Goal: Find specific page/section: Find specific page/section

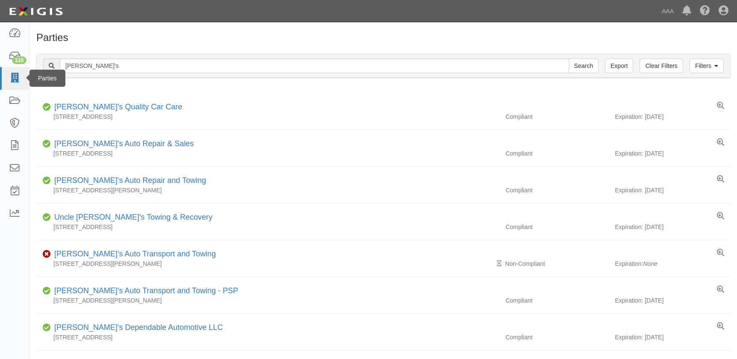
scroll to position [311, 0]
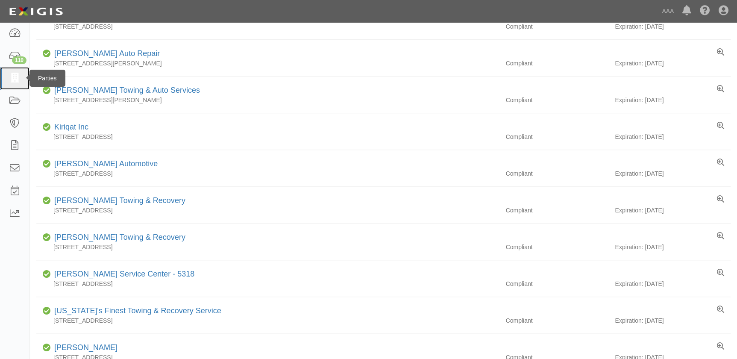
click at [15, 81] on icon at bounding box center [15, 79] width 12 height 10
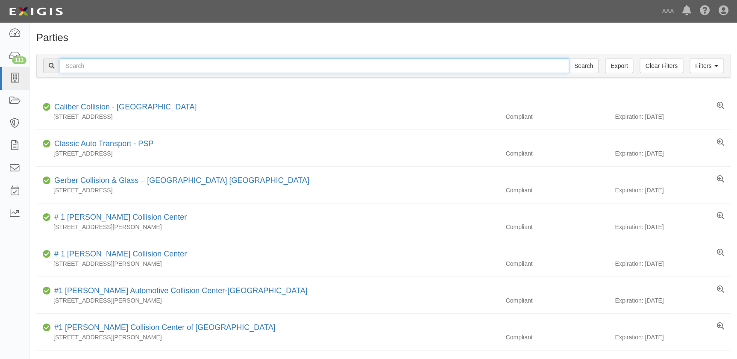
click at [83, 62] on input "text" at bounding box center [315, 66] width 510 height 15
paste input "Gerber Collision & Glass - Murrieta"
type input "Gerber Collision & Glass - Murrieta"
click at [569, 59] on input "Search" at bounding box center [584, 66] width 30 height 15
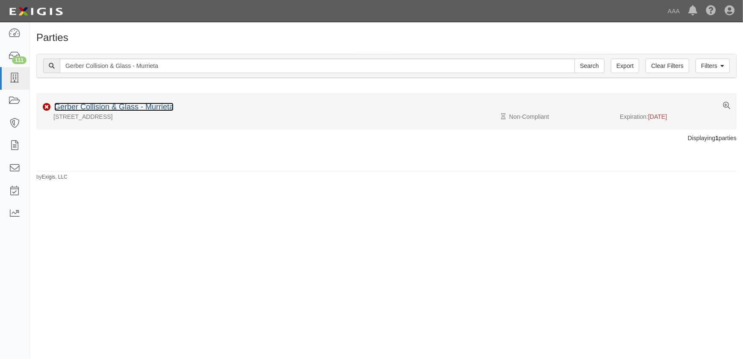
click at [152, 111] on link "Gerber Collision & Glass - Murrieta" at bounding box center [113, 107] width 119 height 9
click at [152, 109] on link "Gerber Collision & Glass - Murrieta" at bounding box center [113, 107] width 119 height 9
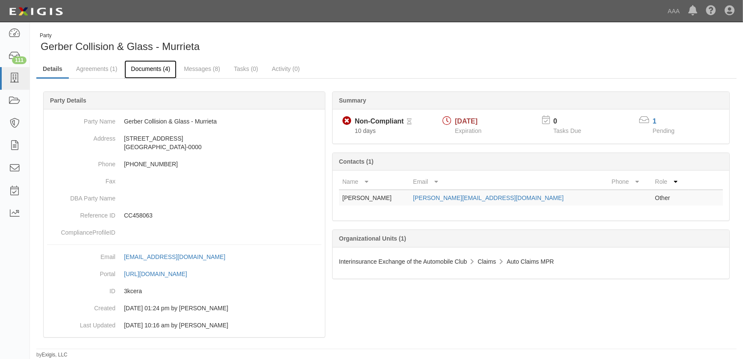
click at [150, 69] on link "Documents (4)" at bounding box center [150, 69] width 52 height 18
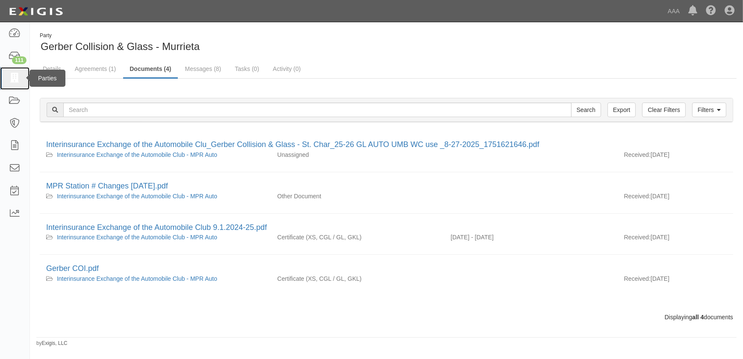
click at [11, 80] on icon at bounding box center [15, 79] width 12 height 10
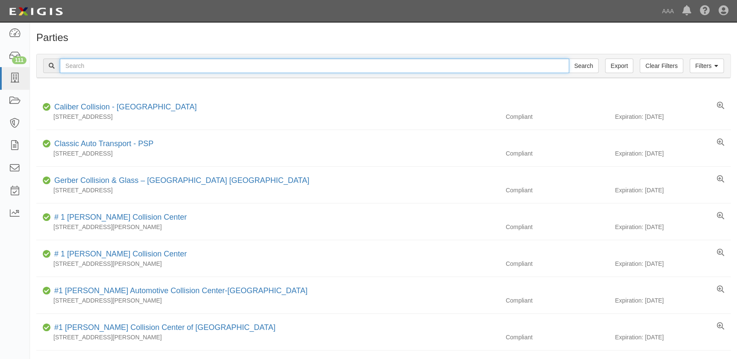
click at [145, 66] on input "text" at bounding box center [315, 66] width 510 height 15
paste input "Gerber Collision & Glass - Escondido"
type input "Gerber Collision & Glass - Escondido"
click at [569, 59] on input "Search" at bounding box center [584, 66] width 30 height 15
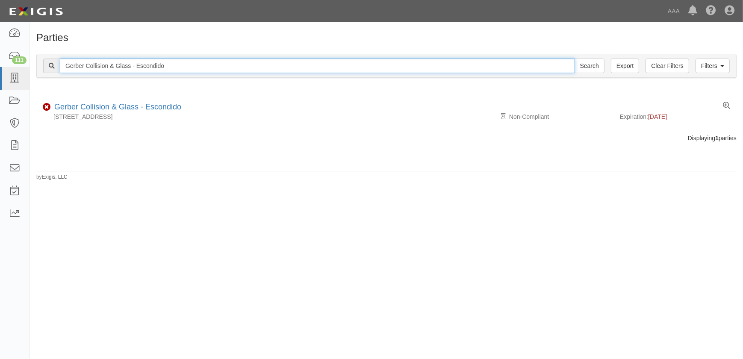
drag, startPoint x: 162, startPoint y: 66, endPoint x: 55, endPoint y: 74, distance: 107.2
click at [55, 75] on div "Filters Clear Filters Export Gerber Collision & Glass - Escondido Search Filters" at bounding box center [386, 66] width 699 height 24
paste input "Harry Green Chevrolet"
type input "Harry Green Chevrolet"
click at [575, 59] on input "Search" at bounding box center [590, 66] width 30 height 15
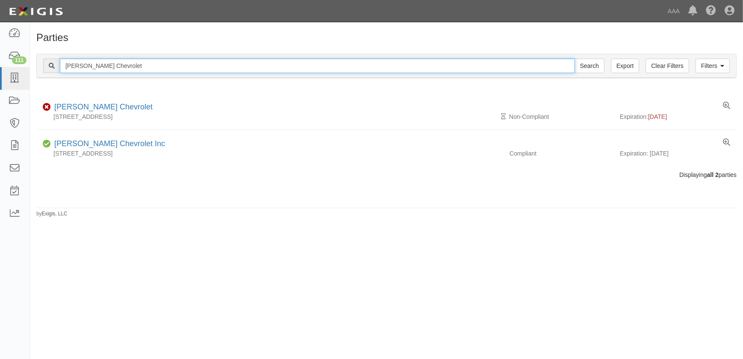
drag, startPoint x: 160, startPoint y: 68, endPoint x: 56, endPoint y: 70, distance: 103.9
click at [52, 73] on div "Filters Clear Filters Export [PERSON_NAME] Chevrolet Search Filters" at bounding box center [386, 66] width 699 height 24
paste input "Jeffrey's Collision Center"
type input "Jeffrey's Collision Center"
click at [575, 59] on input "Search" at bounding box center [590, 66] width 30 height 15
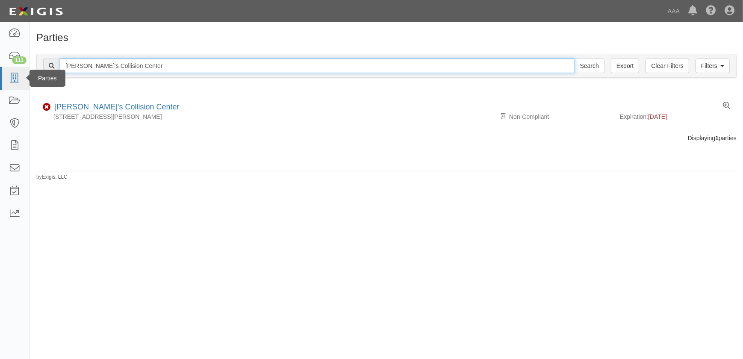
drag, startPoint x: 147, startPoint y: 67, endPoint x: 26, endPoint y: 69, distance: 121.0
click at [26, 69] on body "Toggle navigation Dashboard 111 Inbox Parties Agreements Coverages Documents Me…" at bounding box center [371, 174] width 743 height 349
paste input "Gerber Collision & [PERSON_NAME][GEOGRAPHIC_DATA]"
type input "Gerber Collision & [PERSON_NAME][GEOGRAPHIC_DATA]"
click at [575, 59] on input "Search" at bounding box center [590, 66] width 30 height 15
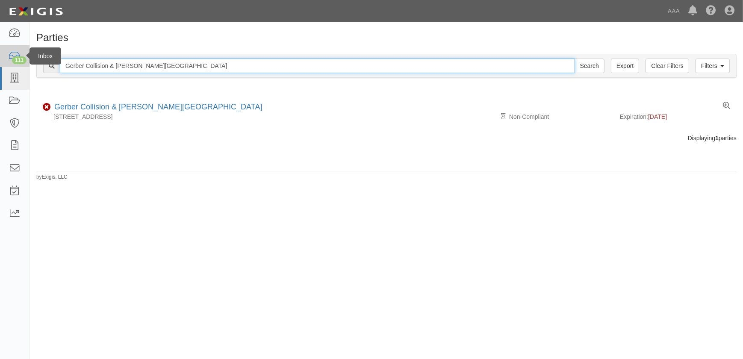
drag, startPoint x: 189, startPoint y: 64, endPoint x: 27, endPoint y: 61, distance: 161.2
click at [32, 64] on div "Filters Clear Filters Export Gerber Collision & [PERSON_NAME][GEOGRAPHIC_DATA] …" at bounding box center [386, 66] width 713 height 39
paste input "Mastercraft Motors - Ventura"
type input "Mastercraft Motors - Ventura"
click at [575, 59] on input "Search" at bounding box center [590, 66] width 30 height 15
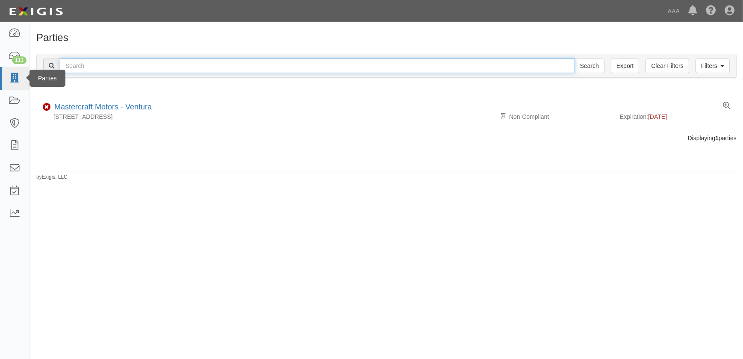
paste input "Hendrick Chevrolet"
type input "Hendrick Chevrolet"
click at [575, 59] on input "Search" at bounding box center [590, 66] width 30 height 15
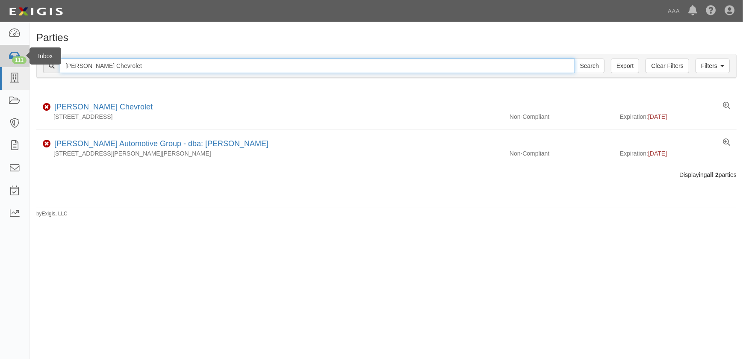
drag, startPoint x: 48, startPoint y: 65, endPoint x: 20, endPoint y: 65, distance: 27.8
click at [20, 65] on body "Toggle navigation Dashboard 111 Inbox Parties Agreements Coverages Documents Me…" at bounding box center [371, 174] width 743 height 349
paste input "[PERSON_NAME] East"
type input "[PERSON_NAME] East"
click at [575, 59] on input "Search" at bounding box center [590, 66] width 30 height 15
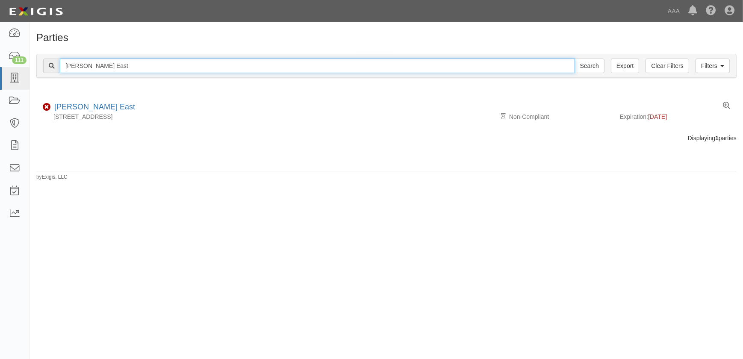
click at [155, 65] on input "[PERSON_NAME] East" at bounding box center [317, 66] width 515 height 15
type input "[PERSON_NAME]"
click at [575, 59] on input "Search" at bounding box center [590, 66] width 30 height 15
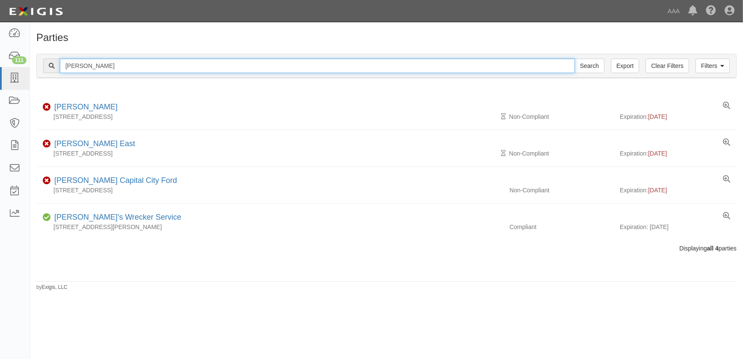
drag, startPoint x: 140, startPoint y: 67, endPoint x: 46, endPoint y: 66, distance: 93.6
click at [46, 66] on div "[PERSON_NAME] Search" at bounding box center [323, 66] width 561 height 15
paste input "Mossy Collision - [GEOGRAPHIC_DATA]"
type input "Mossy Collision - [GEOGRAPHIC_DATA]"
click at [575, 59] on input "Search" at bounding box center [590, 66] width 30 height 15
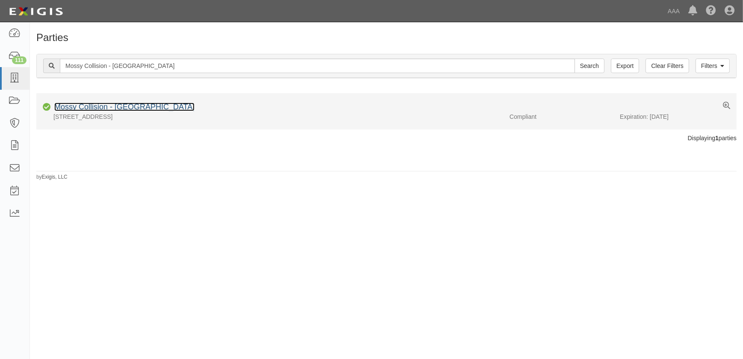
click at [97, 107] on link "Mossy Collision - [GEOGRAPHIC_DATA]" at bounding box center [124, 107] width 140 height 9
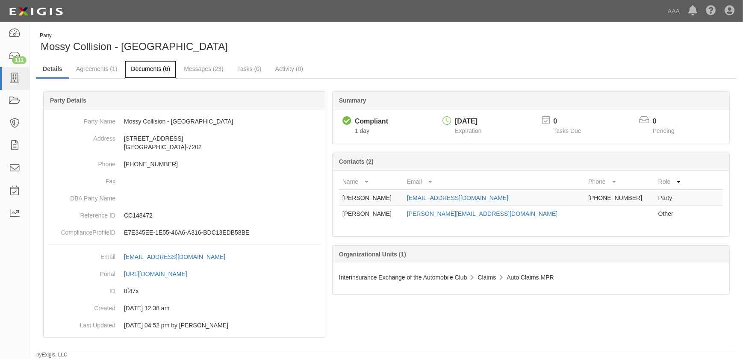
click at [154, 72] on link "Documents (6)" at bounding box center [150, 69] width 52 height 18
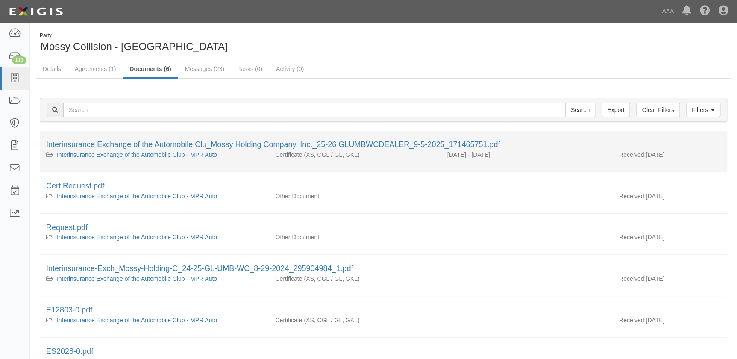
click at [144, 137] on li "Interinsurance Exchange of the Automobile Clu_Mossy Holding Company, Inc._25-26…" at bounding box center [384, 151] width 688 height 41
click at [144, 140] on div "Interinsurance Exchange of the Automobile Clu_Mossy Holding Company, Inc._25-26…" at bounding box center [383, 144] width 675 height 11
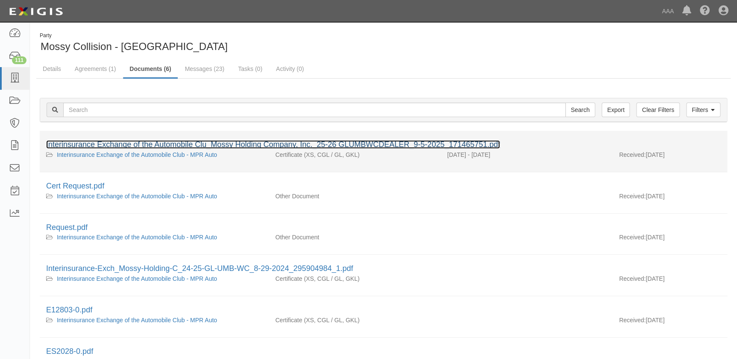
click at [144, 141] on link "Interinsurance Exchange of the Automobile Clu_Mossy Holding Company, Inc._25-26…" at bounding box center [273, 144] width 454 height 9
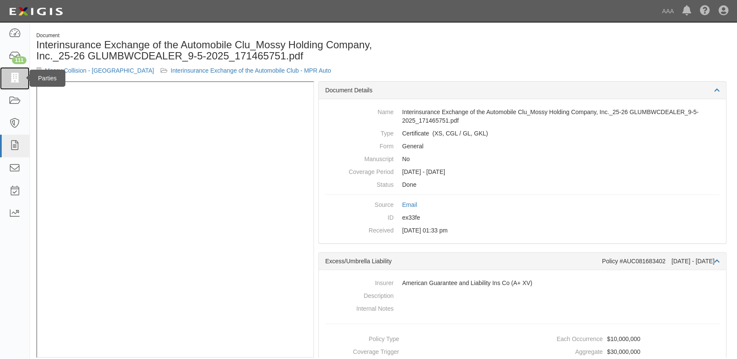
click at [19, 76] on icon at bounding box center [15, 79] width 12 height 10
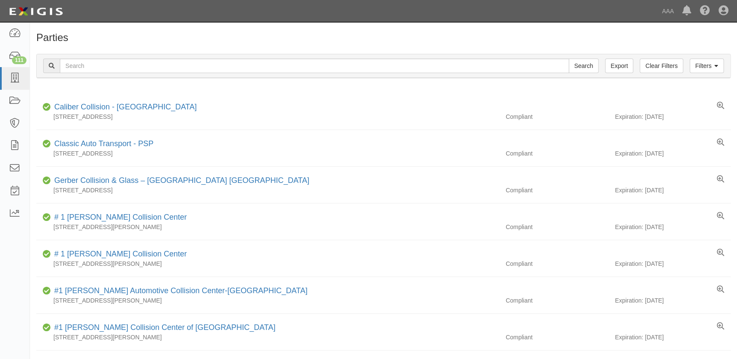
click at [106, 65] on input "text" at bounding box center [315, 66] width 510 height 15
type input "Mossy Collision - Escondido"
click at [569, 59] on input "Search" at bounding box center [584, 66] width 30 height 15
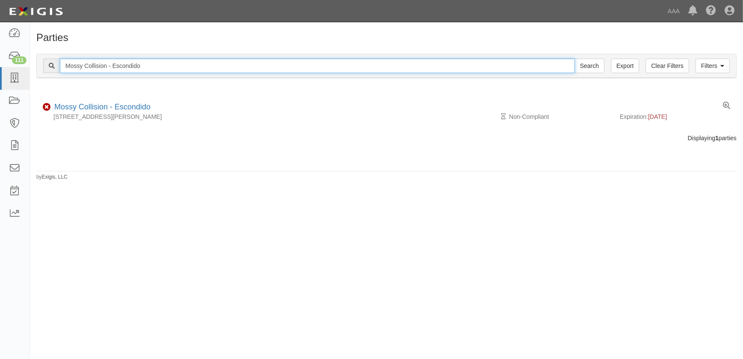
click at [156, 65] on input "Mossy Collision - Escondido" at bounding box center [317, 66] width 515 height 15
drag, startPoint x: 154, startPoint y: 64, endPoint x: 29, endPoint y: 74, distance: 125.6
click at [29, 74] on body "Toggle navigation Dashboard 111 Inbox Parties Agreements Coverages Documents Me…" at bounding box center [371, 174] width 743 height 349
paste input "astercraft Motors - Santa Barbara"
type input "Mastercraft Motors - Santa Barbara"
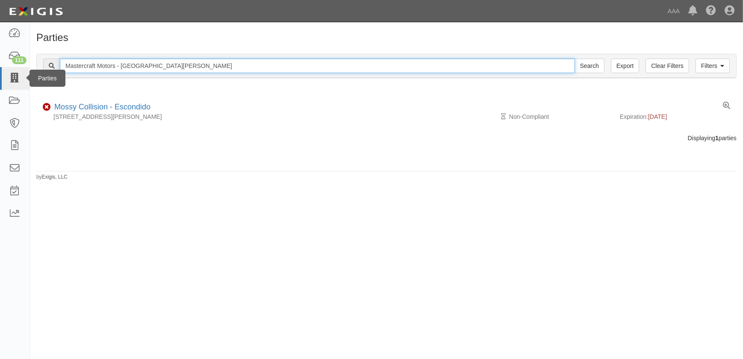
click at [575, 59] on input "Search" at bounding box center [590, 66] width 30 height 15
click at [161, 71] on input "Mastercraft Motors - Santa Barbara" at bounding box center [317, 66] width 515 height 15
drag, startPoint x: 67, startPoint y: 67, endPoint x: 27, endPoint y: 67, distance: 40.2
click at [25, 67] on body "Toggle navigation Dashboard 111 Inbox Parties Agreements Coverages Documents Me…" at bounding box center [371, 174] width 743 height 349
paste input "Ancira Winton Chevrolet Body Shop"
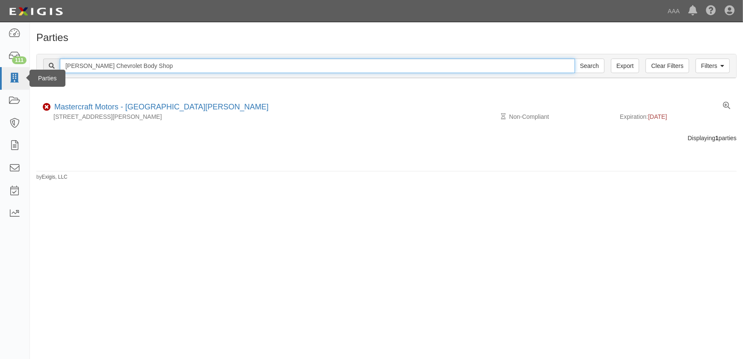
type input "Ancira Winton Chevrolet Body Shop"
click at [575, 59] on input "Search" at bounding box center [590, 66] width 30 height 15
click at [209, 62] on input "[PERSON_NAME] Chevrolet Body Shop" at bounding box center [317, 66] width 515 height 15
drag, startPoint x: 113, startPoint y: 68, endPoint x: 72, endPoint y: 71, distance: 40.7
click at [72, 71] on input "[PERSON_NAME] Chevrolet Body Shop" at bounding box center [317, 66] width 515 height 15
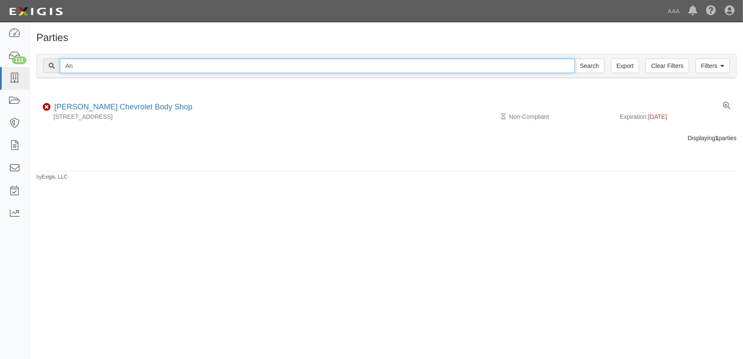
type input "A"
paste input "Gerber Collision & Glass - Chesapeake"
type input "Gerber Collision & Glass - Chesapeake"
click at [575, 59] on input "Search" at bounding box center [590, 66] width 30 height 15
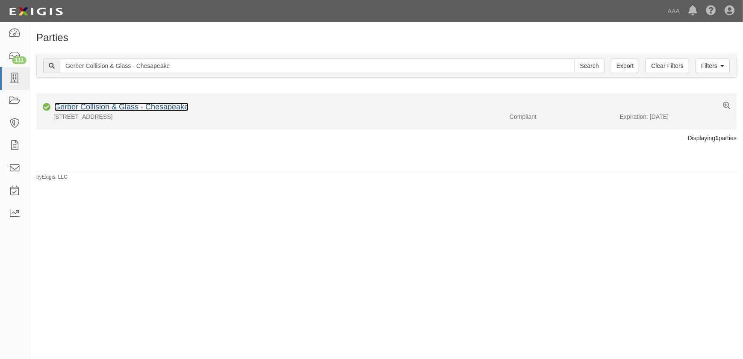
click at [87, 108] on link "Gerber Collision & Glass - Chesapeake" at bounding box center [121, 107] width 134 height 9
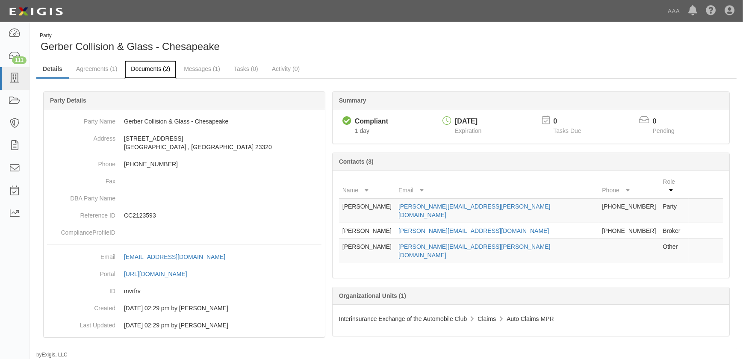
click at [145, 71] on link "Documents (2)" at bounding box center [150, 69] width 52 height 18
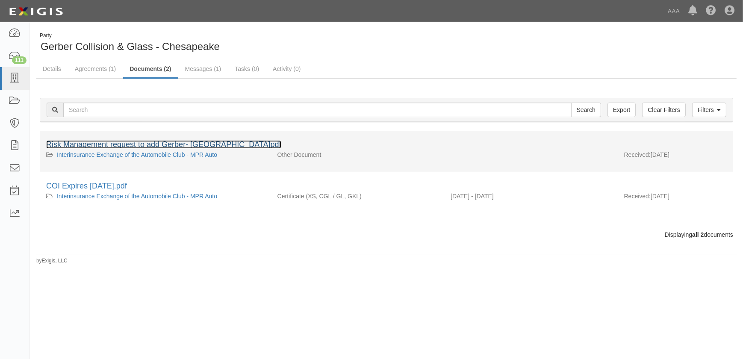
click at [141, 142] on link "Risk Management request to add Gerber- Chesapeake.pdf" at bounding box center [163, 144] width 235 height 9
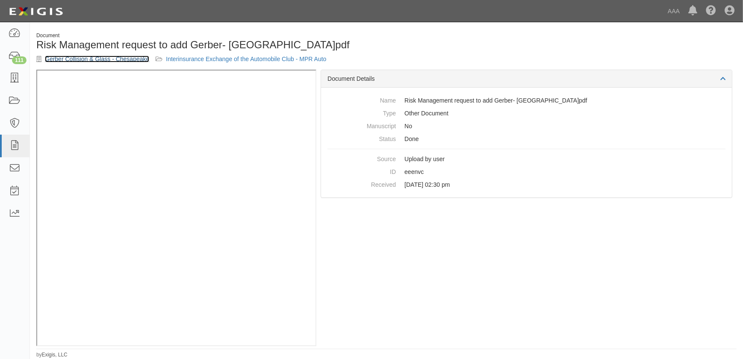
click at [92, 60] on link "Gerber Collision & Glass - Chesapeake" at bounding box center [97, 59] width 104 height 7
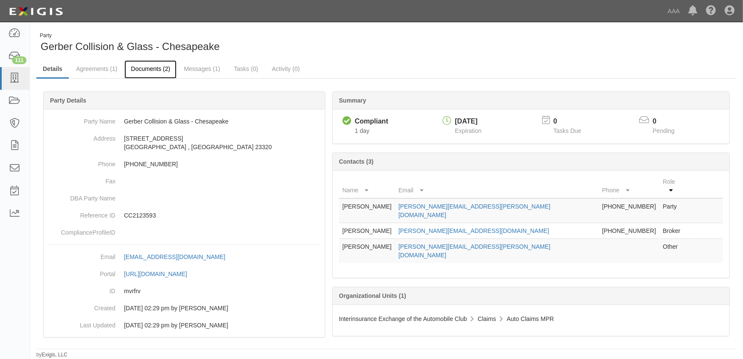
click at [139, 71] on link "Documents (2)" at bounding box center [150, 69] width 52 height 18
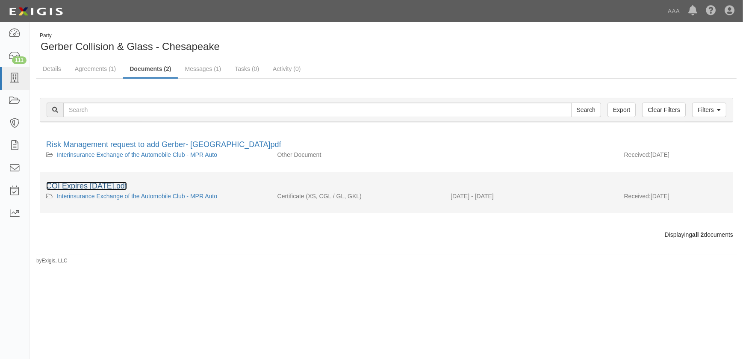
click at [121, 185] on link "COI Expires [DATE].pdf" at bounding box center [86, 186] width 81 height 9
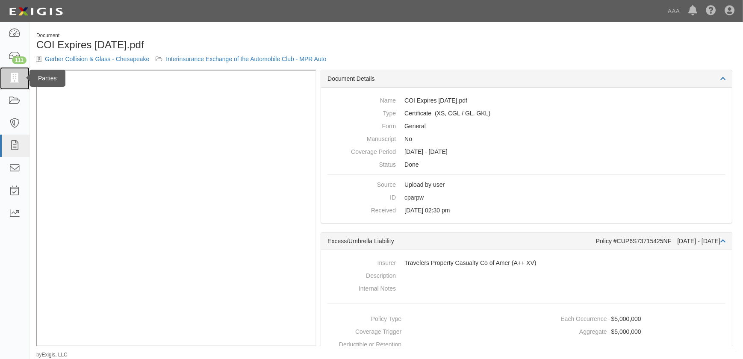
click at [10, 79] on icon at bounding box center [15, 79] width 12 height 10
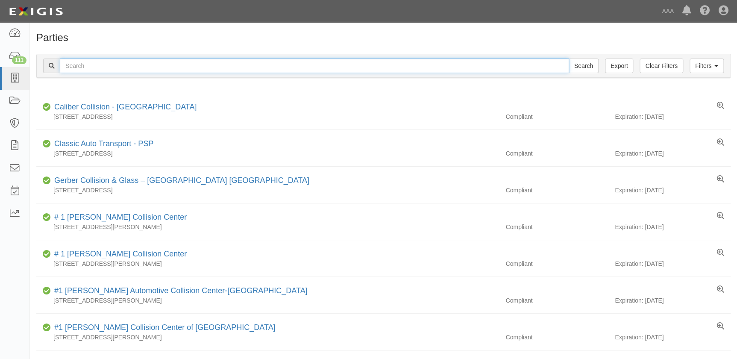
click at [134, 63] on input "text" at bounding box center [315, 66] width 510 height 15
paste input "Nashua Collision Center Inc"
type input "Nashua Collision Center Inc"
click at [569, 59] on input "Search" at bounding box center [584, 66] width 30 height 15
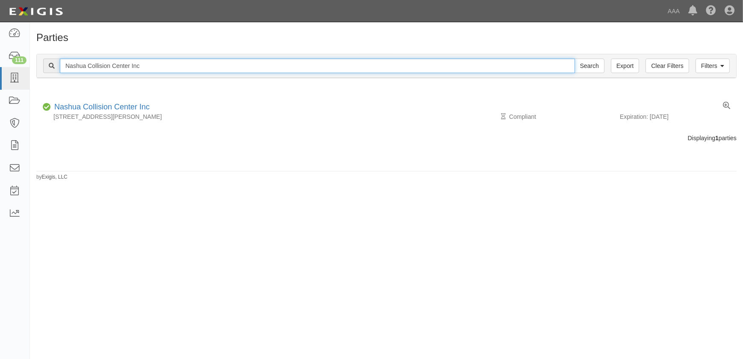
drag, startPoint x: 167, startPoint y: 62, endPoint x: 56, endPoint y: 64, distance: 110.7
click at [58, 68] on div "Nashua Collision Center Inc Search" at bounding box center [323, 66] width 561 height 15
paste input "Carstar Balch Springs"
type input "Carstar Balch Springs"
click at [575, 59] on input "Search" at bounding box center [590, 66] width 30 height 15
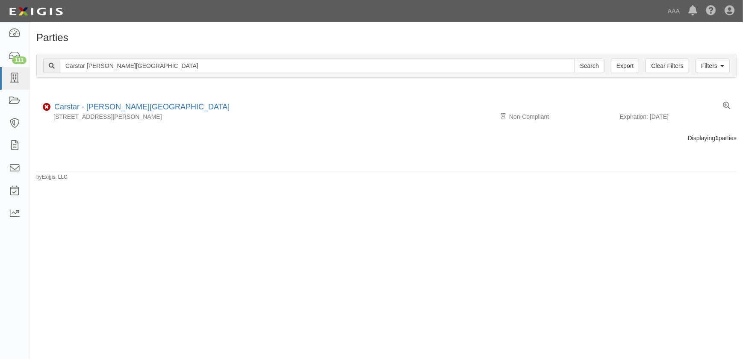
click at [169, 73] on div "Filters Clear Filters Export Carstar [PERSON_NAME][GEOGRAPHIC_DATA] Search Filt…" at bounding box center [386, 66] width 699 height 24
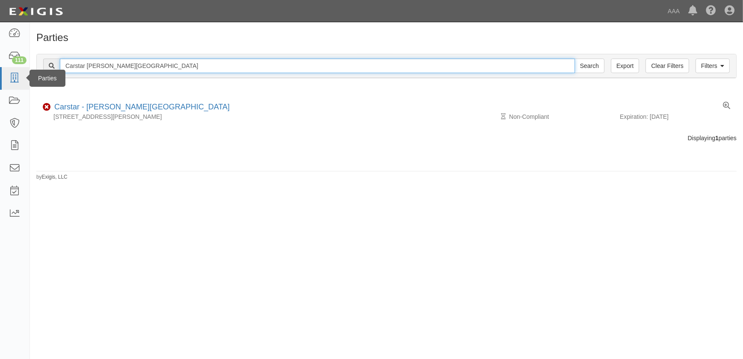
drag, startPoint x: 160, startPoint y: 68, endPoint x: 25, endPoint y: 76, distance: 134.9
click at [26, 76] on body "Toggle navigation Dashboard 111 Inbox Parties Agreements Coverages Documents Me…" at bounding box center [371, 174] width 743 height 349
paste input "Niebling Auto Body"
type input "Niebling Auto Body"
click at [575, 59] on input "Search" at bounding box center [590, 66] width 30 height 15
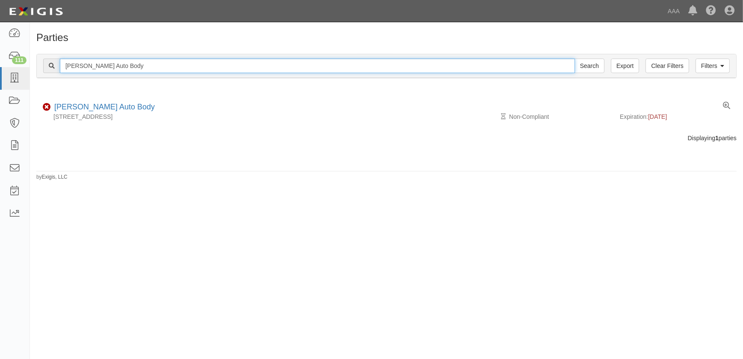
drag, startPoint x: 125, startPoint y: 67, endPoint x: 37, endPoint y: 74, distance: 88.0
click at [37, 74] on div "Filters Clear Filters Export Niebling Auto Body Search Filters" at bounding box center [386, 66] width 699 height 24
paste input "Niebling Auto Body"
type input "Niebling Auto Body"
click at [575, 59] on input "Search" at bounding box center [590, 66] width 30 height 15
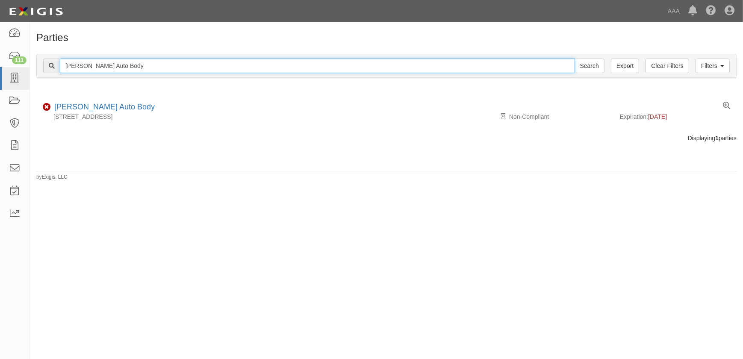
click at [136, 64] on input "Niebling Auto Body" at bounding box center [317, 66] width 515 height 15
drag, startPoint x: 136, startPoint y: 64, endPoint x: 22, endPoint y: 69, distance: 113.4
click at [22, 69] on body "Toggle navigation Dashboard 111 Inbox Parties Agreements Coverages Documents Me…" at bounding box center [371, 174] width 743 height 349
paste input "Fix Auto - Montclair (Puget)"
type input "Fix Auto - Montclair (Puget)"
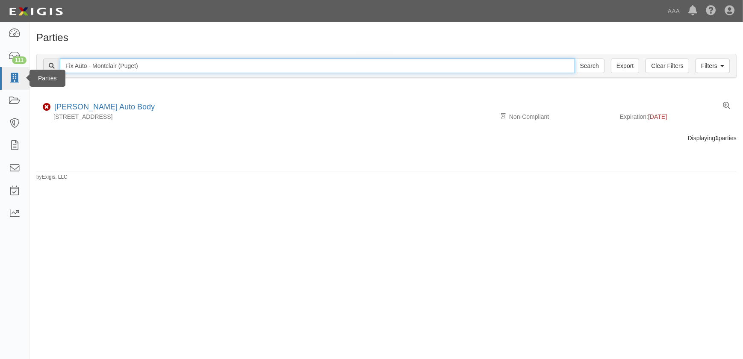
click at [575, 59] on input "Search" at bounding box center [590, 66] width 30 height 15
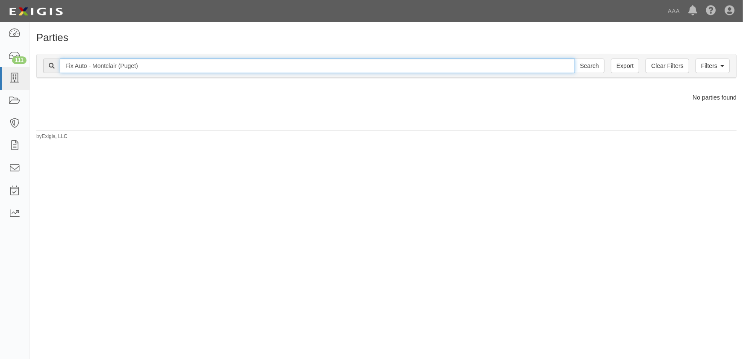
drag, startPoint x: 145, startPoint y: 68, endPoint x: 119, endPoint y: 71, distance: 26.2
click at [119, 71] on input "Fix Auto - Montclair (Puget)" at bounding box center [317, 66] width 515 height 15
type input "Fix Auto - [GEOGRAPHIC_DATA]"
click at [575, 59] on input "Search" at bounding box center [590, 66] width 30 height 15
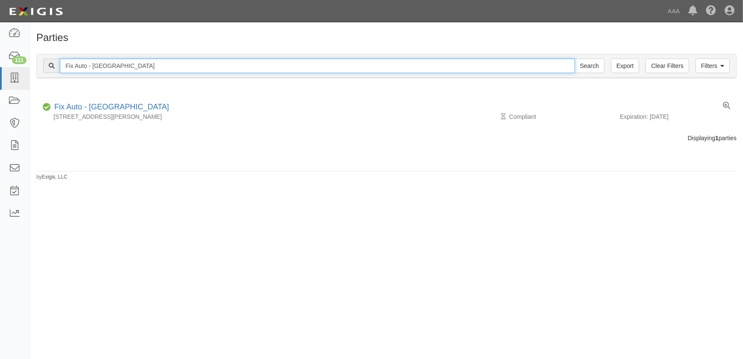
drag, startPoint x: 168, startPoint y: 67, endPoint x: 47, endPoint y: 65, distance: 121.0
click at [47, 66] on div "Fix Auto - [GEOGRAPHIC_DATA] Search" at bounding box center [323, 66] width 561 height 15
paste input "Fix Auto - Irvine (Puget)"
type input "Fix Auto - [GEOGRAPHIC_DATA]"
click at [575, 59] on input "Search" at bounding box center [590, 66] width 30 height 15
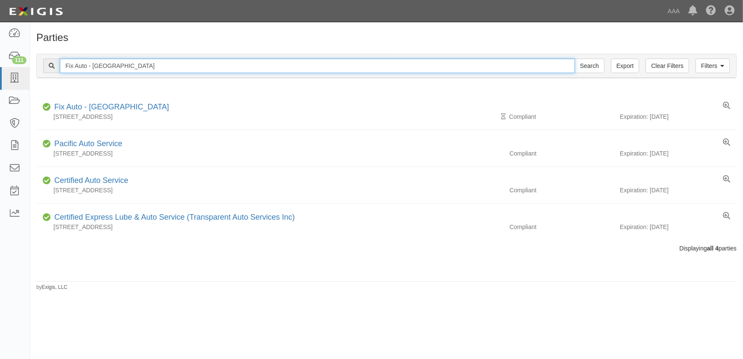
drag, startPoint x: 127, startPoint y: 65, endPoint x: -29, endPoint y: 73, distance: 156.2
click at [0, 73] on html "Toggle navigation Dashboard 111 Inbox Parties Agreements Coverages Documents Me…" at bounding box center [371, 174] width 743 height 349
paste input "Fix Auto - Costa Mesa (Puget)"
type input "Fix Auto - Costa Mesa (Puget)"
click at [575, 59] on input "Search" at bounding box center [590, 66] width 30 height 15
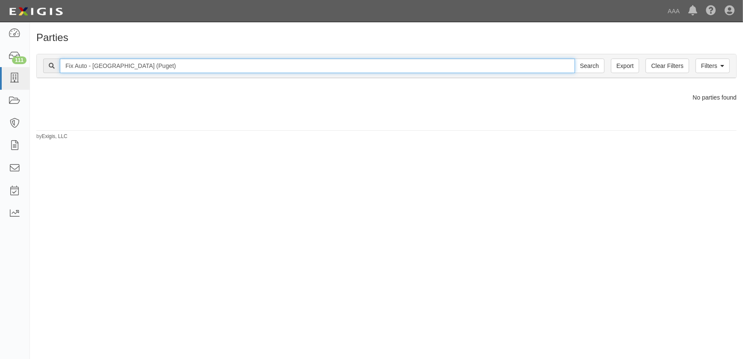
drag, startPoint x: 152, startPoint y: 68, endPoint x: 125, endPoint y: 70, distance: 27.0
click at [125, 70] on input "Fix Auto - [GEOGRAPHIC_DATA] (Puget)" at bounding box center [317, 66] width 515 height 15
type input "Fix Auto - [GEOGRAPHIC_DATA]"
click at [575, 59] on input "Search" at bounding box center [590, 66] width 30 height 15
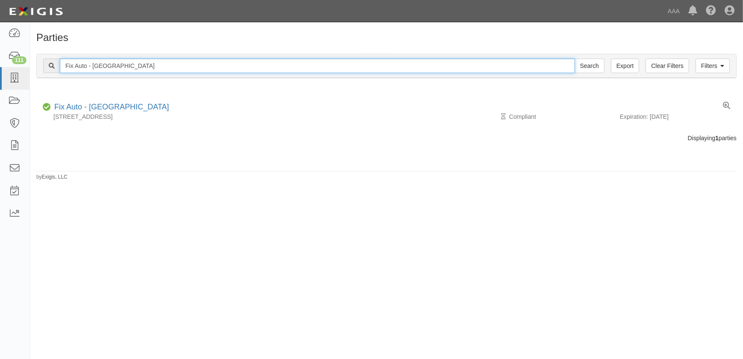
drag, startPoint x: 134, startPoint y: 67, endPoint x: 47, endPoint y: 77, distance: 86.9
click at [47, 77] on div "Filters Clear Filters Export Fix Auto - [GEOGRAPHIC_DATA] Search Filters" at bounding box center [386, 66] width 699 height 24
paste input "Fix Auto - [GEOGRAPHIC_DATA] (Puget)"
type input "Fix Auto - [GEOGRAPHIC_DATA]"
click at [575, 59] on input "Search" at bounding box center [590, 66] width 30 height 15
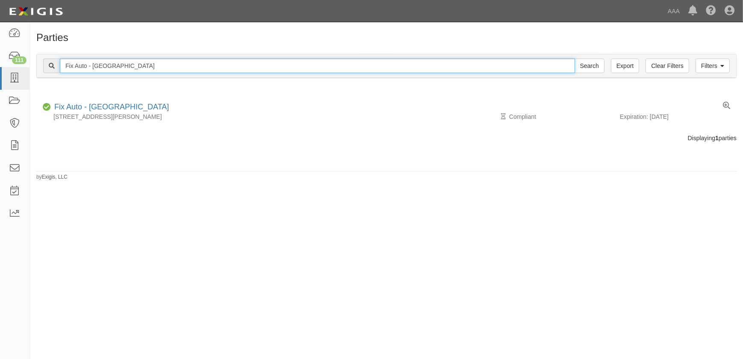
drag, startPoint x: 139, startPoint y: 70, endPoint x: 47, endPoint y: 70, distance: 91.5
click at [47, 70] on div "Fix Auto - Buena Park Search" at bounding box center [323, 66] width 561 height 15
paste input "Fix Auto - Anaheim (Puget)"
type input "Fix Auto - [GEOGRAPHIC_DATA]"
click at [575, 59] on input "Search" at bounding box center [590, 66] width 30 height 15
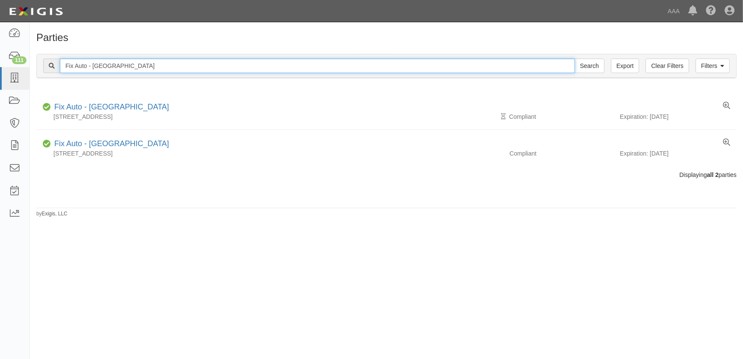
drag, startPoint x: 126, startPoint y: 67, endPoint x: 55, endPoint y: 72, distance: 70.7
click at [55, 72] on div "Fix Auto - Anaheim Search" at bounding box center [323, 66] width 561 height 15
paste input "Fender Mender"
type input "Fender Mender"
click at [575, 59] on input "Search" at bounding box center [590, 66] width 30 height 15
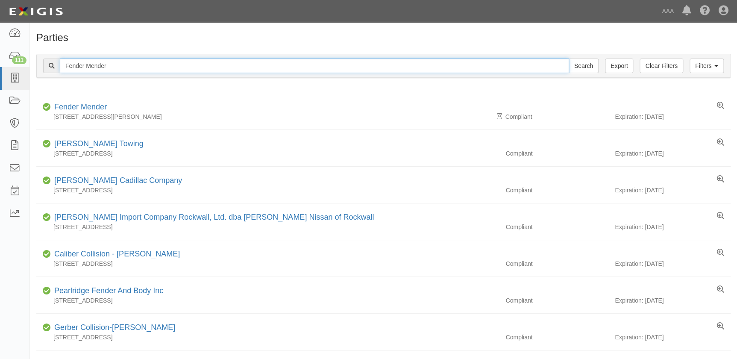
drag, startPoint x: 122, startPoint y: 65, endPoint x: 50, endPoint y: 66, distance: 71.8
click at [50, 66] on div "Fender Mender Search" at bounding box center [321, 66] width 556 height 15
paste input "[PERSON_NAME]"
type input "[PERSON_NAME]"
click at [569, 59] on input "Search" at bounding box center [584, 66] width 30 height 15
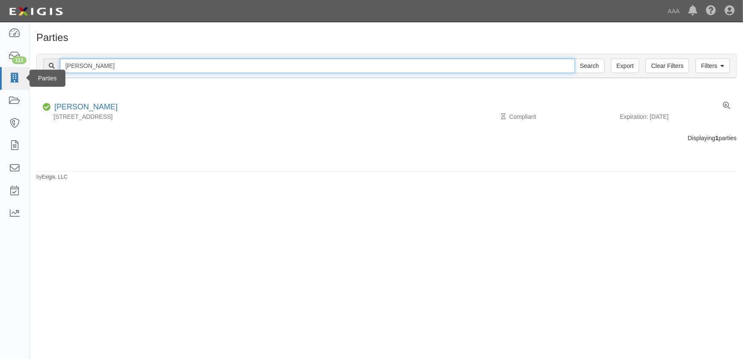
drag, startPoint x: 121, startPoint y: 71, endPoint x: 22, endPoint y: 72, distance: 99.6
click at [22, 72] on body "Toggle navigation Dashboard 111 Inbox Parties Agreements Coverages Documents Me…" at bounding box center [371, 174] width 743 height 349
paste input "Fifth and Oak"
type input "Fifth and Oak"
click at [575, 59] on input "Search" at bounding box center [590, 66] width 30 height 15
